Goal: Information Seeking & Learning: Learn about a topic

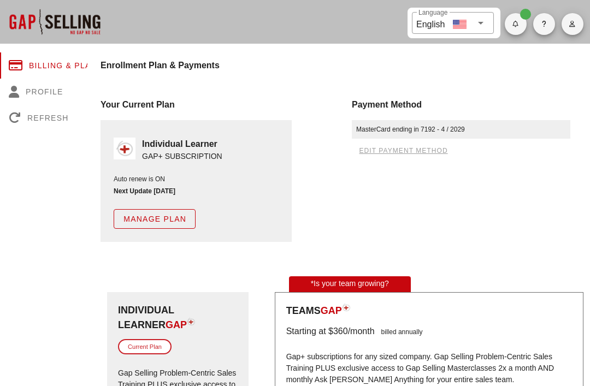
click at [570, 30] on button "button" at bounding box center [572, 24] width 22 height 22
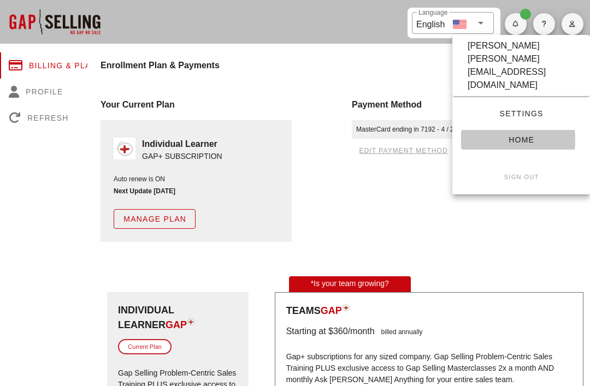
click at [526, 135] on span "Home" at bounding box center [520, 139] width 103 height 9
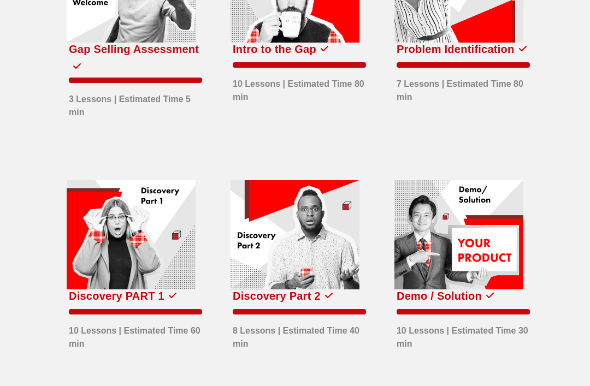
scroll to position [147, 0]
click at [298, 253] on div at bounding box center [294, 234] width 129 height 109
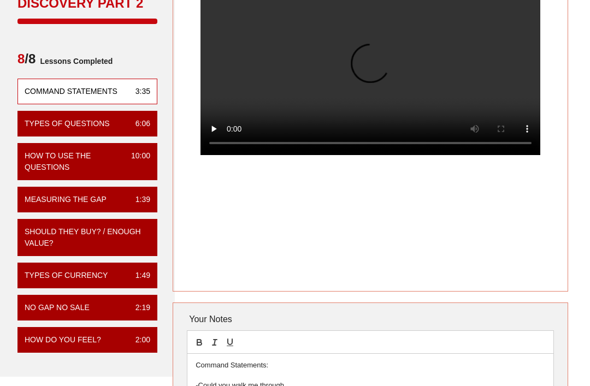
scroll to position [108, 0]
click at [110, 159] on div "How to Use the Questions" at bounding box center [74, 161] width 98 height 23
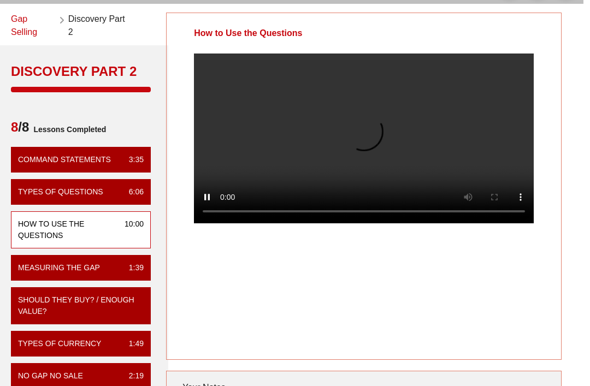
scroll to position [40, 7]
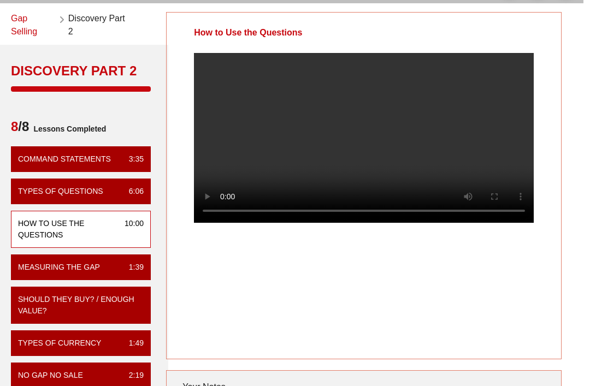
click at [364, 138] on video at bounding box center [364, 138] width 340 height 170
click at [348, 151] on video at bounding box center [364, 138] width 340 height 170
click at [360, 148] on video at bounding box center [364, 138] width 340 height 170
click at [331, 98] on video at bounding box center [364, 138] width 340 height 170
click at [347, 116] on video at bounding box center [364, 138] width 340 height 170
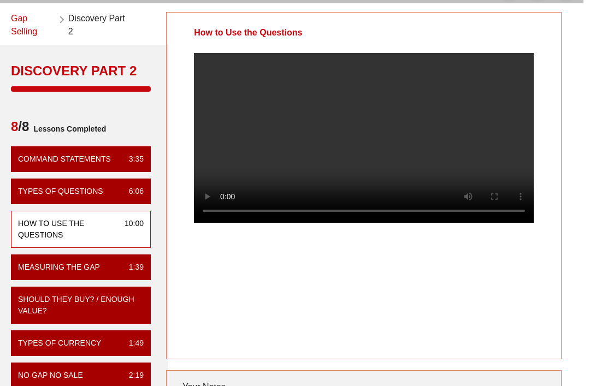
click at [362, 147] on video at bounding box center [364, 138] width 340 height 170
click at [359, 150] on video at bounding box center [364, 138] width 340 height 170
click at [330, 95] on video at bounding box center [364, 138] width 340 height 170
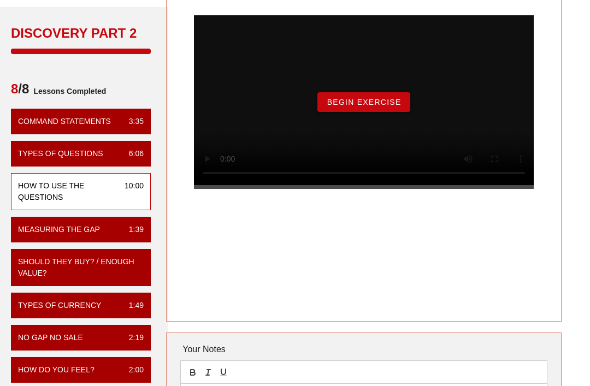
scroll to position [85, 7]
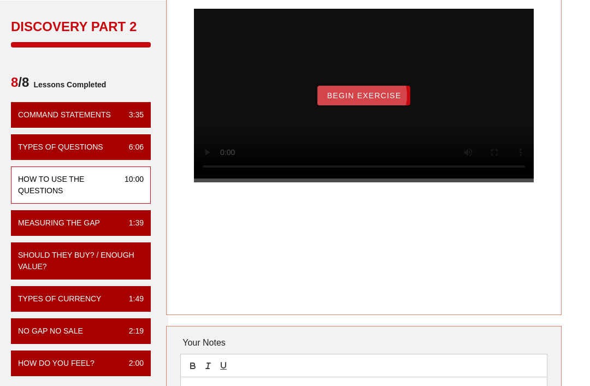
click at [349, 100] on span "Begin Exercise" at bounding box center [363, 95] width 75 height 9
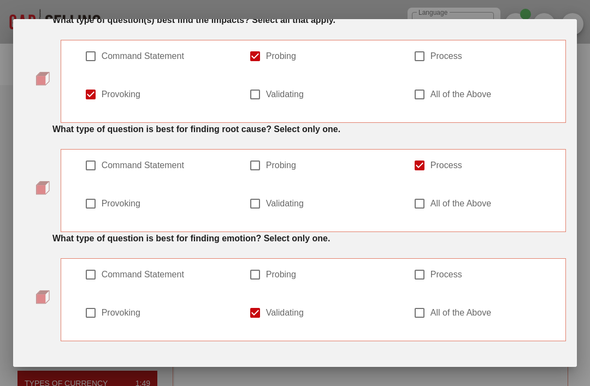
scroll to position [385, 0]
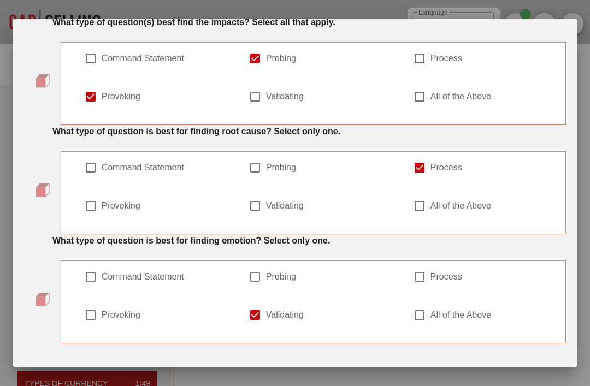
click at [368, 378] on span "SUBMIT ANSWER & CONTINUE" at bounding box center [318, 377] width 130 height 9
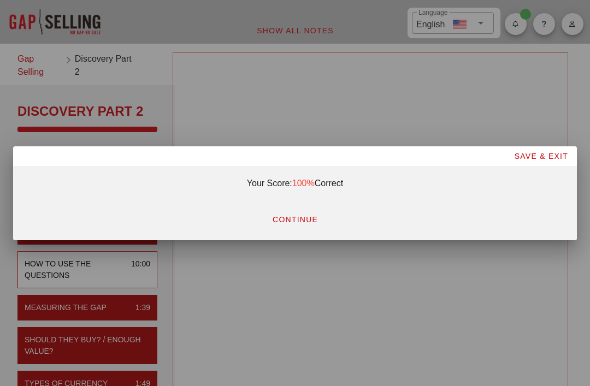
click at [293, 229] on button "CONTINUE" at bounding box center [294, 220] width 63 height 20
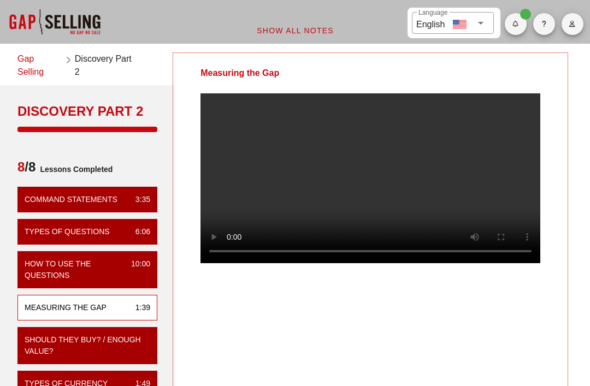
click at [46, 23] on div at bounding box center [54, 22] width 109 height 44
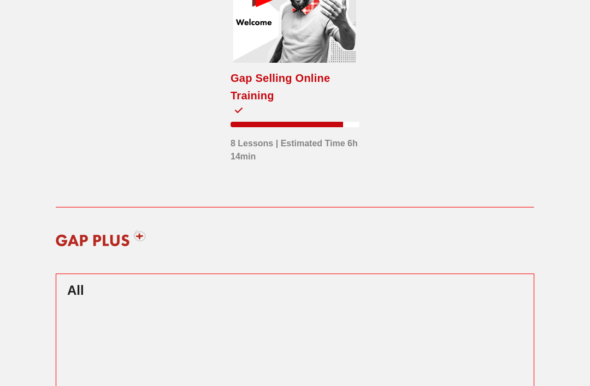
scroll to position [122, 0]
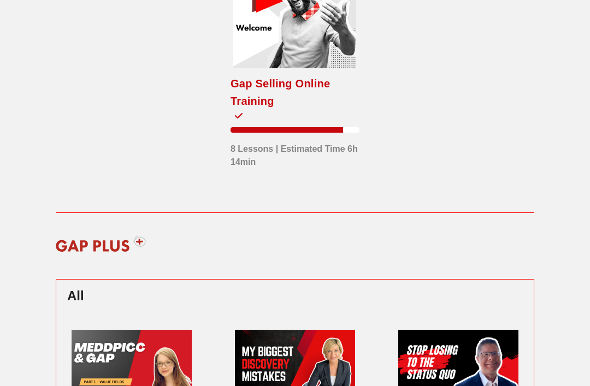
click at [271, 47] on div at bounding box center [294, 13] width 123 height 109
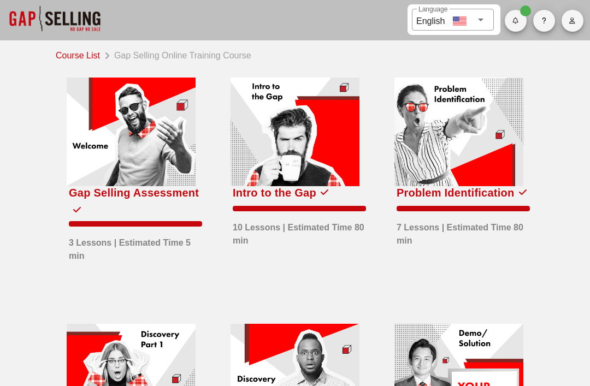
click at [483, 142] on div at bounding box center [458, 132] width 129 height 109
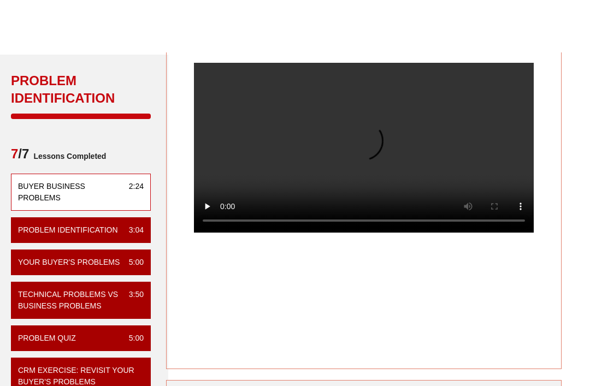
scroll to position [0, 7]
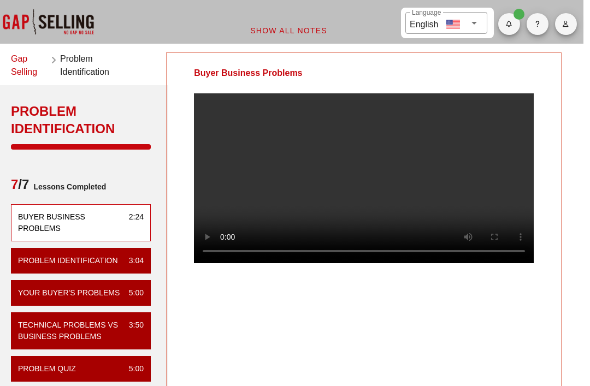
click at [34, 21] on div at bounding box center [47, 22] width 109 height 44
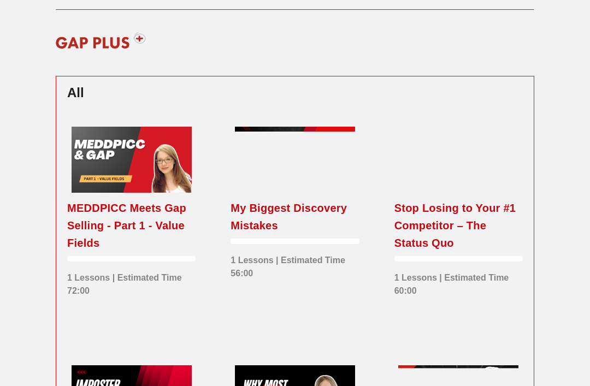
scroll to position [336, 0]
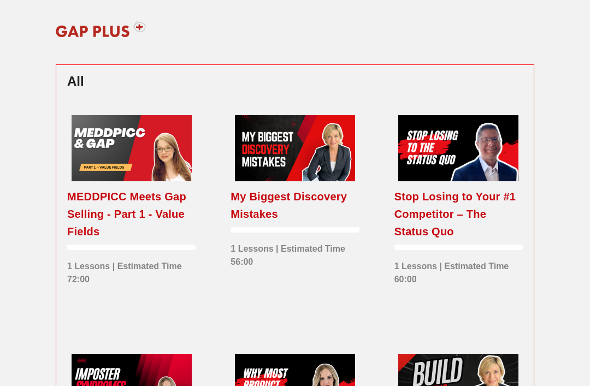
click at [319, 147] on div at bounding box center [295, 148] width 120 height 66
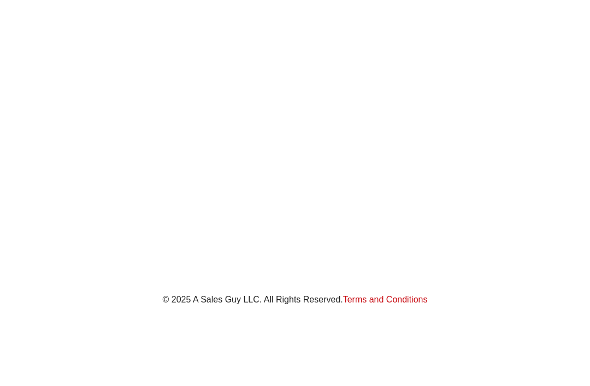
scroll to position [169, 0]
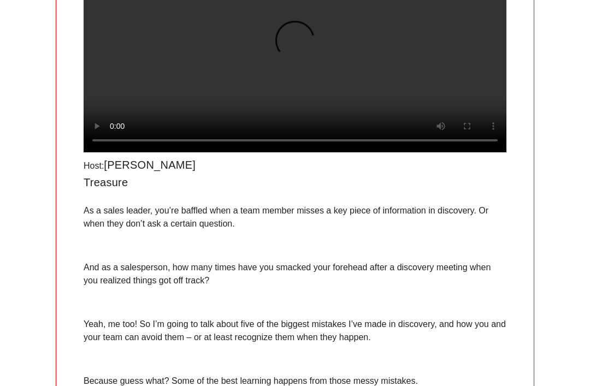
click at [296, 67] on video at bounding box center [295, 46] width 423 height 211
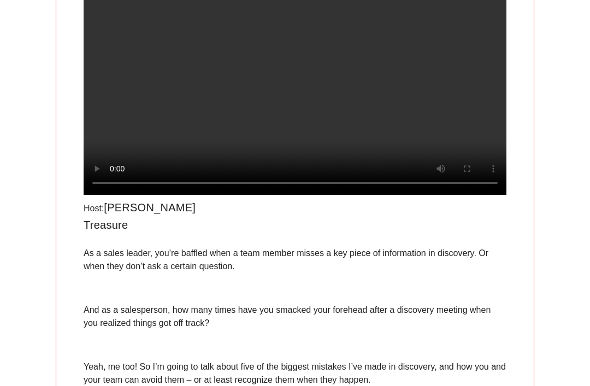
scroll to position [117, 0]
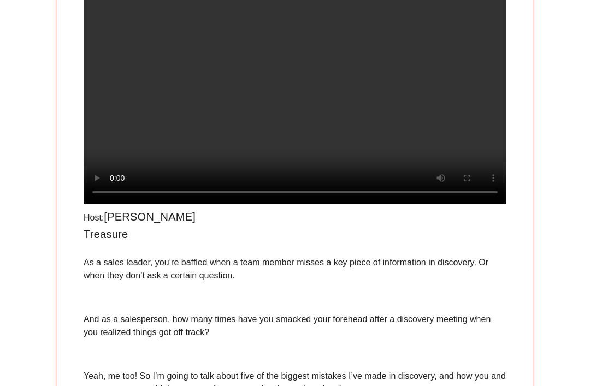
click at [536, 100] on div "Video Series My Biggest Discovery Mistakes Host: Robin Treasure As a sales lead…" at bounding box center [294, 232] width 491 height 612
click at [121, 70] on video at bounding box center [295, 98] width 423 height 211
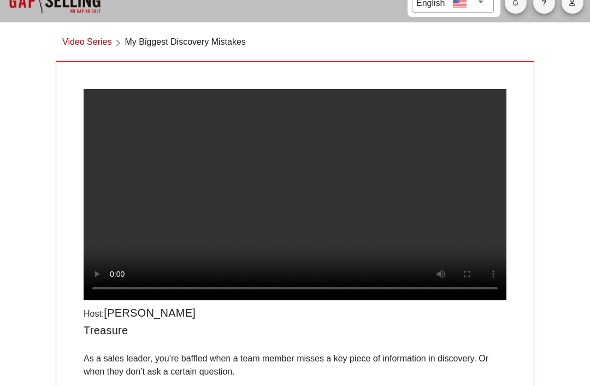
scroll to position [21, 0]
click at [129, 276] on video at bounding box center [295, 194] width 423 height 211
click at [337, 203] on video at bounding box center [295, 194] width 423 height 211
click at [405, 242] on video at bounding box center [295, 194] width 423 height 211
click at [438, 263] on video at bounding box center [295, 194] width 423 height 211
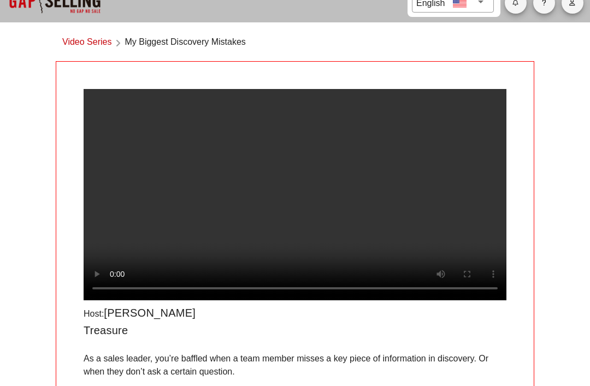
click at [430, 260] on video at bounding box center [295, 194] width 423 height 211
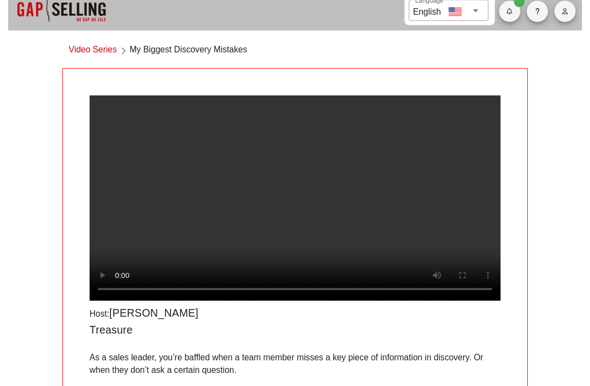
scroll to position [23, 0]
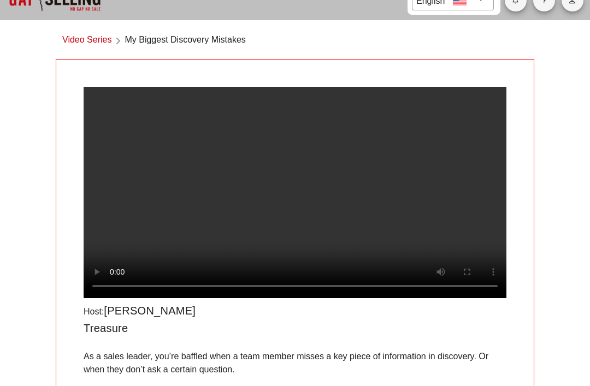
click at [294, 210] on video at bounding box center [295, 192] width 423 height 211
click at [403, 211] on video at bounding box center [295, 192] width 423 height 211
click at [348, 187] on video at bounding box center [295, 192] width 423 height 211
click at [349, 239] on video at bounding box center [295, 192] width 423 height 211
click at [342, 204] on video at bounding box center [295, 192] width 423 height 211
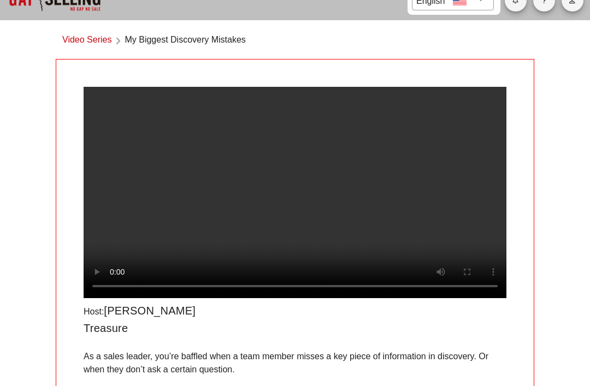
click at [421, 245] on video at bounding box center [295, 192] width 423 height 211
click at [384, 209] on video at bounding box center [295, 192] width 423 height 211
click at [339, 203] on video at bounding box center [295, 192] width 423 height 211
click at [374, 251] on video at bounding box center [295, 192] width 423 height 211
click at [346, 212] on video at bounding box center [295, 192] width 423 height 211
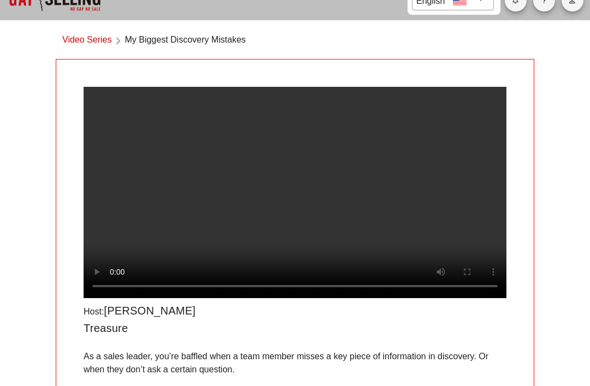
click at [438, 208] on video at bounding box center [295, 192] width 423 height 211
click at [323, 239] on video at bounding box center [295, 192] width 423 height 211
click at [311, 193] on video at bounding box center [295, 192] width 423 height 211
click at [317, 229] on video at bounding box center [295, 192] width 423 height 211
click at [299, 204] on video at bounding box center [295, 192] width 423 height 211
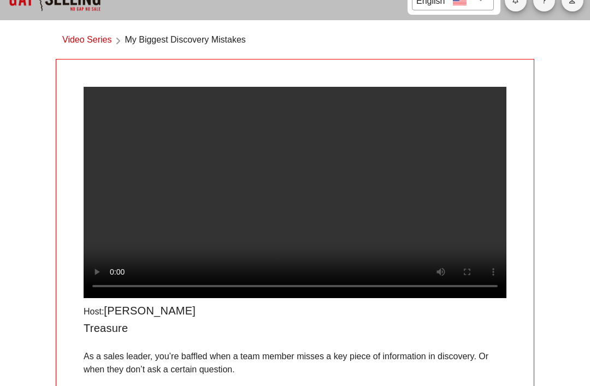
click at [302, 195] on video at bounding box center [295, 192] width 423 height 211
click at [298, 267] on video at bounding box center [295, 192] width 423 height 211
click at [269, 277] on video at bounding box center [295, 192] width 423 height 211
click at [328, 224] on video at bounding box center [295, 192] width 423 height 211
click at [290, 210] on video at bounding box center [295, 192] width 423 height 211
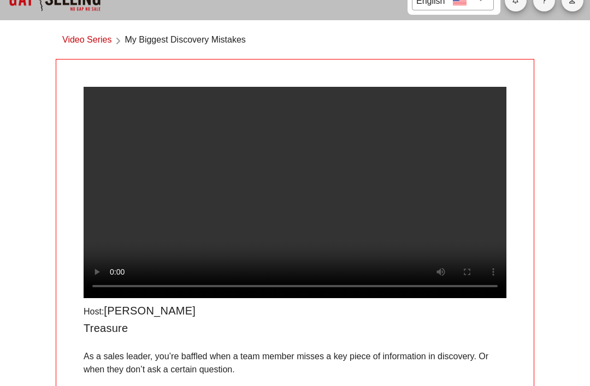
click at [298, 201] on video at bounding box center [295, 192] width 423 height 211
click at [302, 209] on video at bounding box center [295, 192] width 423 height 211
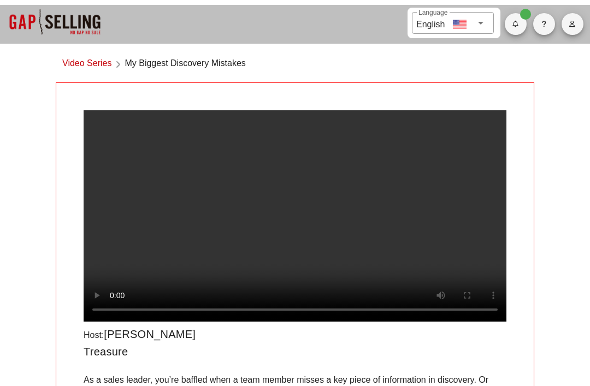
scroll to position [0, 0]
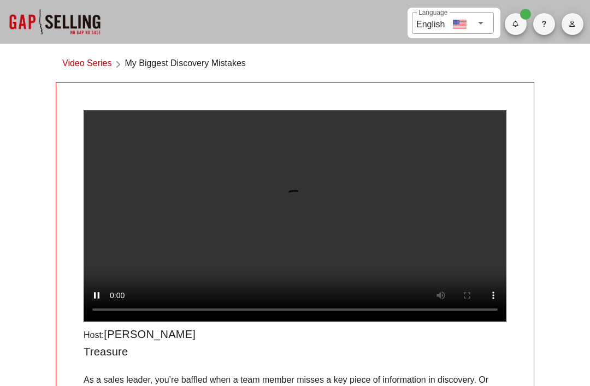
click at [291, 230] on video at bounding box center [295, 215] width 423 height 211
click at [378, 253] on video at bounding box center [295, 215] width 423 height 211
click at [216, 129] on video at bounding box center [295, 215] width 423 height 211
click at [337, 243] on video at bounding box center [295, 215] width 423 height 211
click at [294, 229] on video at bounding box center [295, 215] width 423 height 211
